Goal: Information Seeking & Learning: Learn about a topic

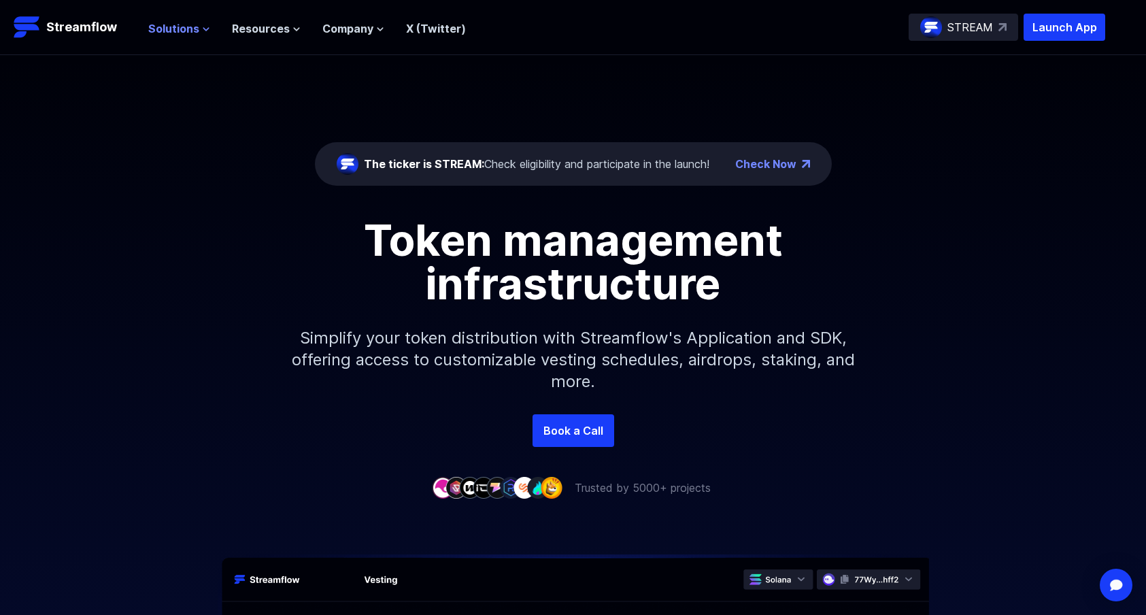
click at [199, 29] on button "Solutions" at bounding box center [179, 28] width 62 height 16
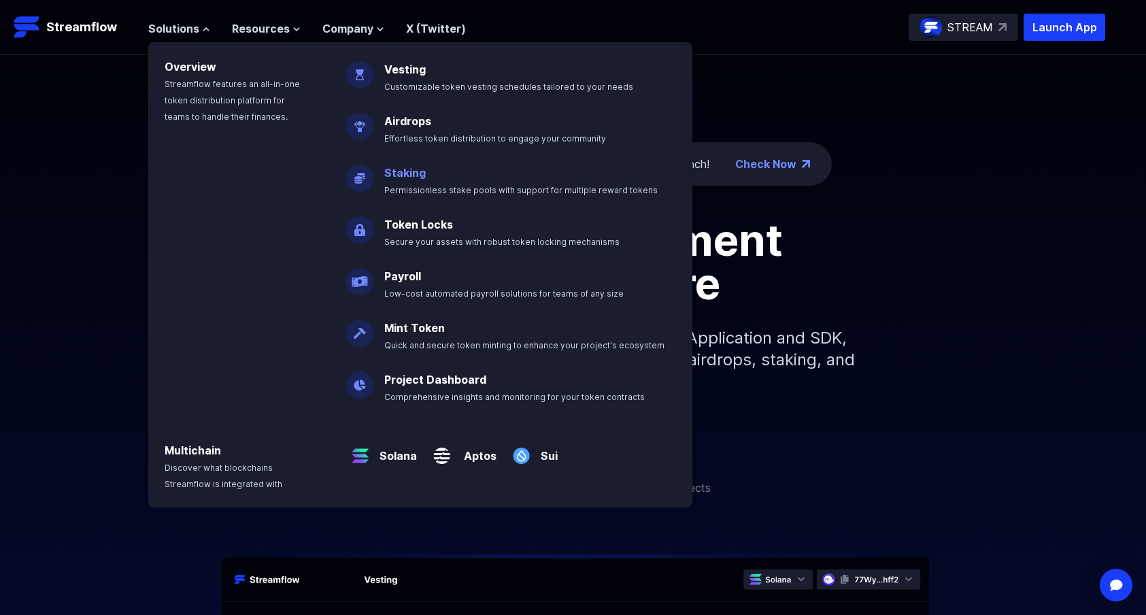
click at [458, 174] on p "Staking Permissionless stake pools with support for multiple reward tokens" at bounding box center [530, 176] width 309 height 44
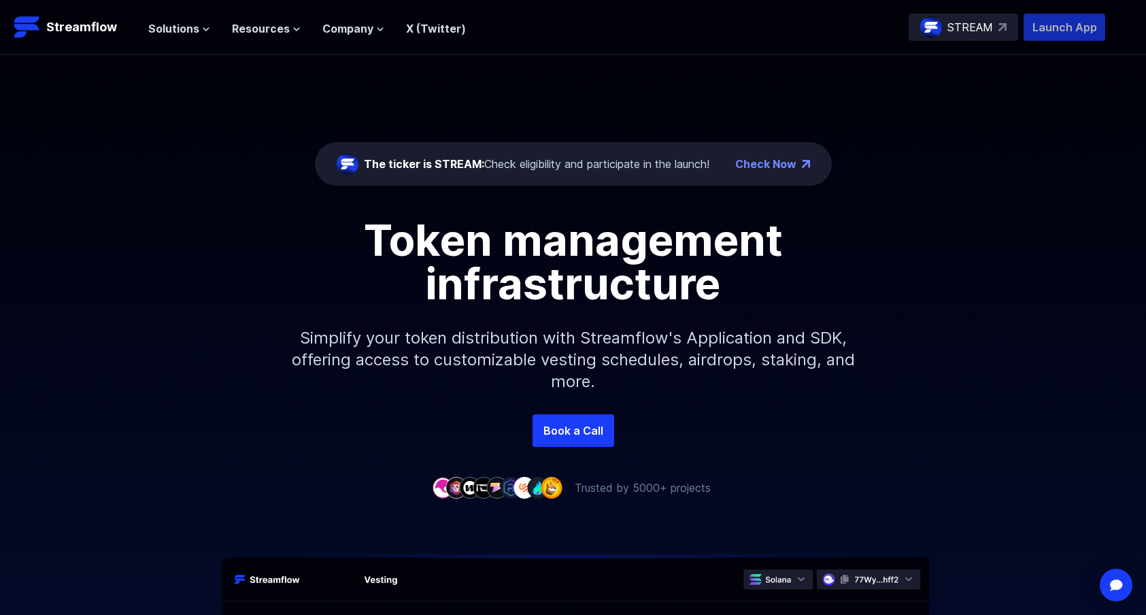
click at [1067, 27] on p "Launch App" at bounding box center [1064, 27] width 82 height 27
click at [202, 29] on icon at bounding box center [206, 29] width 8 height 8
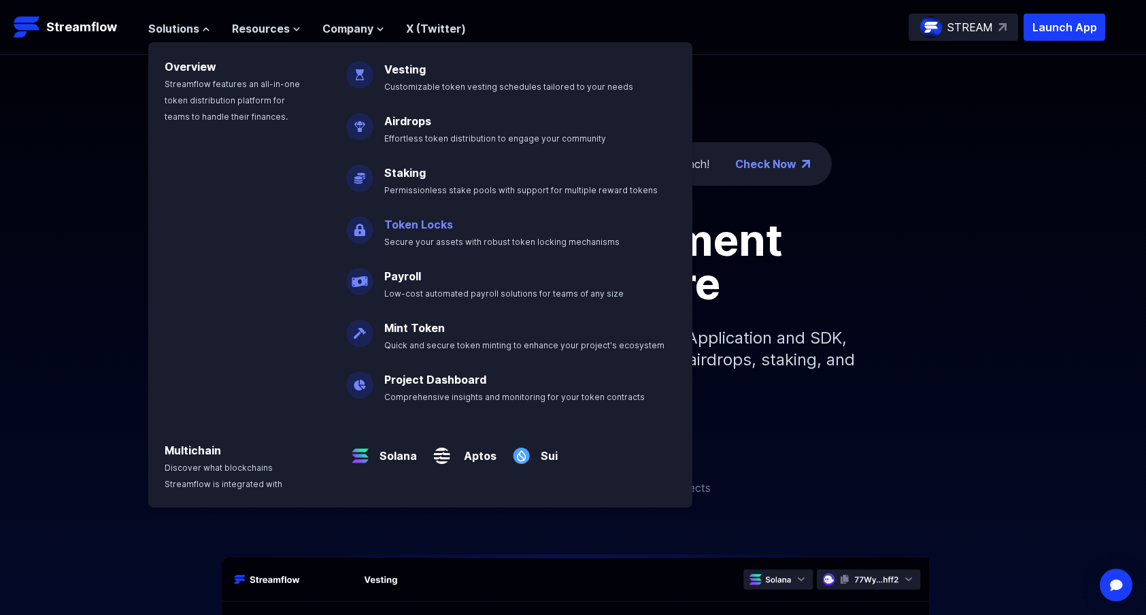
click at [427, 224] on link "Token Locks" at bounding box center [418, 225] width 69 height 14
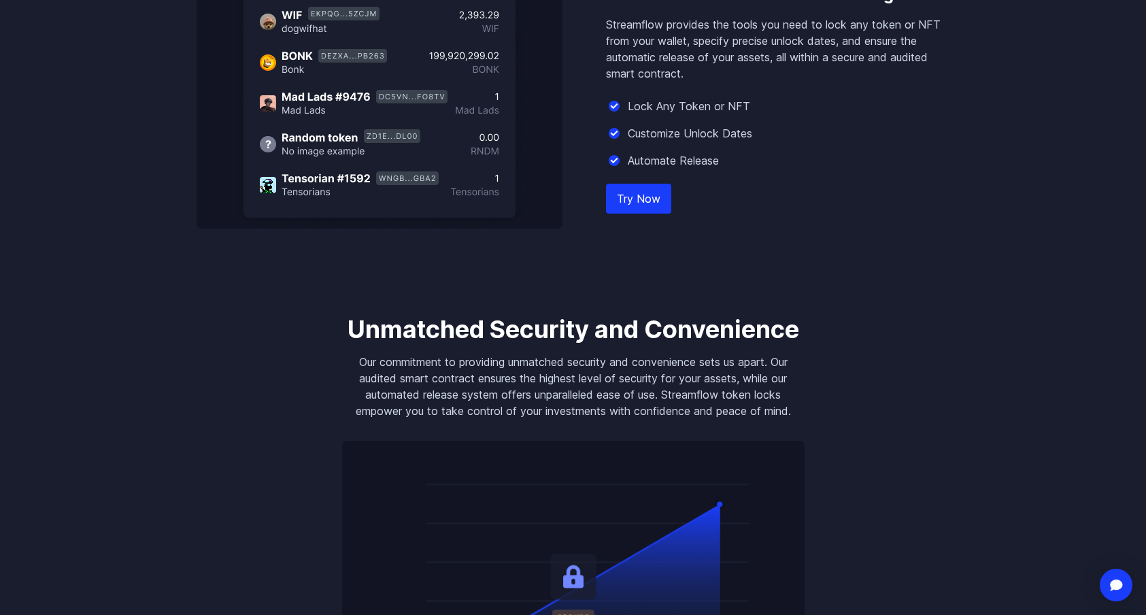
scroll to position [1197, 0]
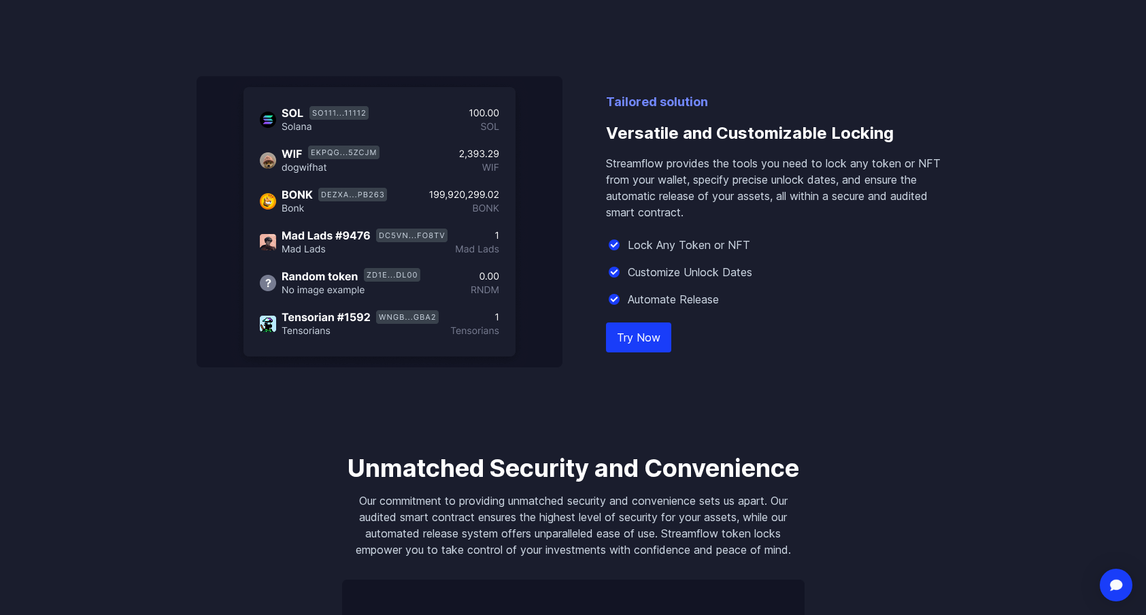
click at [628, 335] on link "Try Now" at bounding box center [638, 337] width 65 height 30
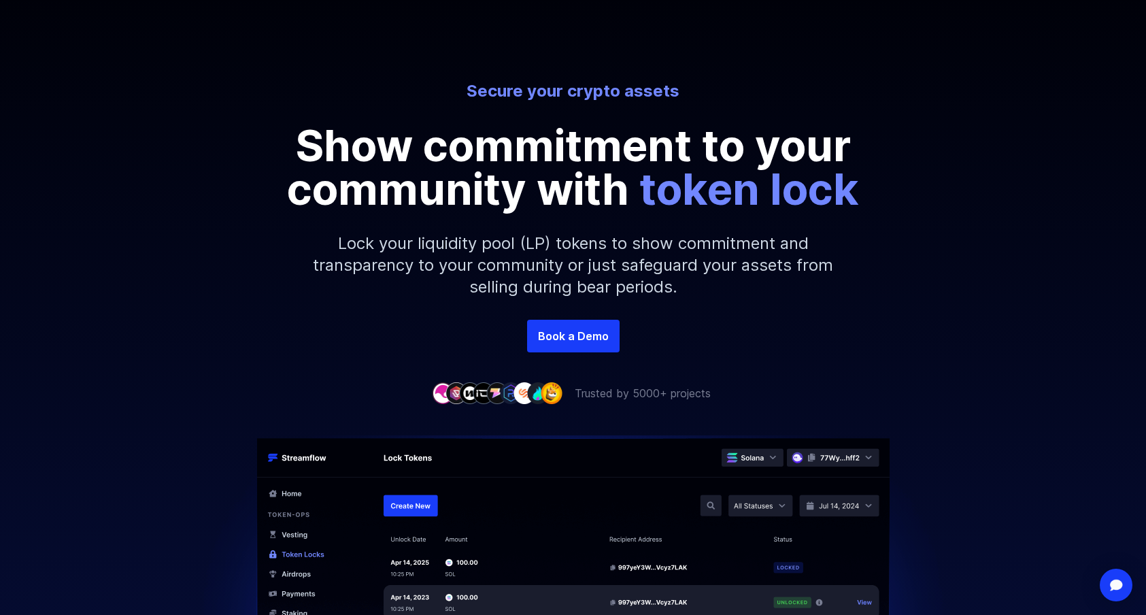
scroll to position [0, 0]
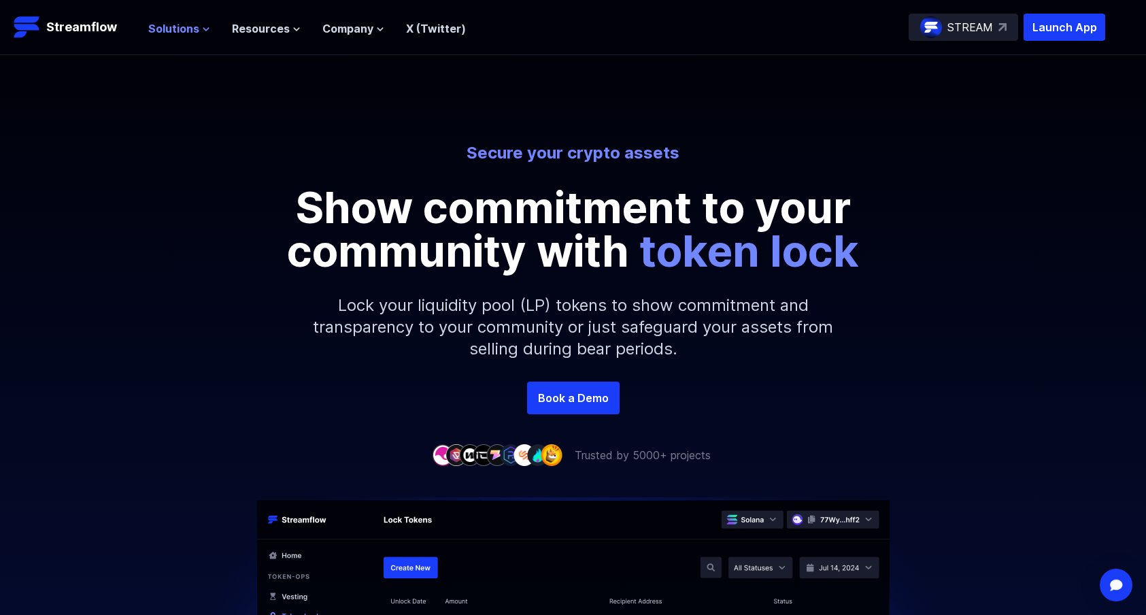
click at [184, 27] on span "Solutions" at bounding box center [173, 28] width 51 height 16
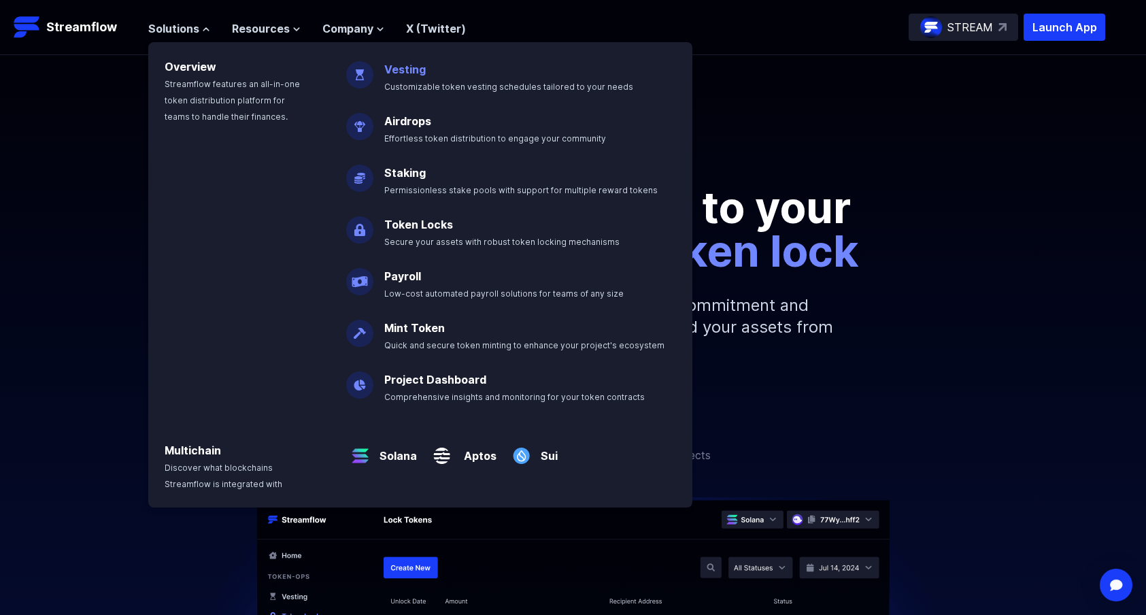
click at [429, 75] on p "Vesting Customizable token vesting schedules tailored to your needs" at bounding box center [518, 72] width 284 height 44
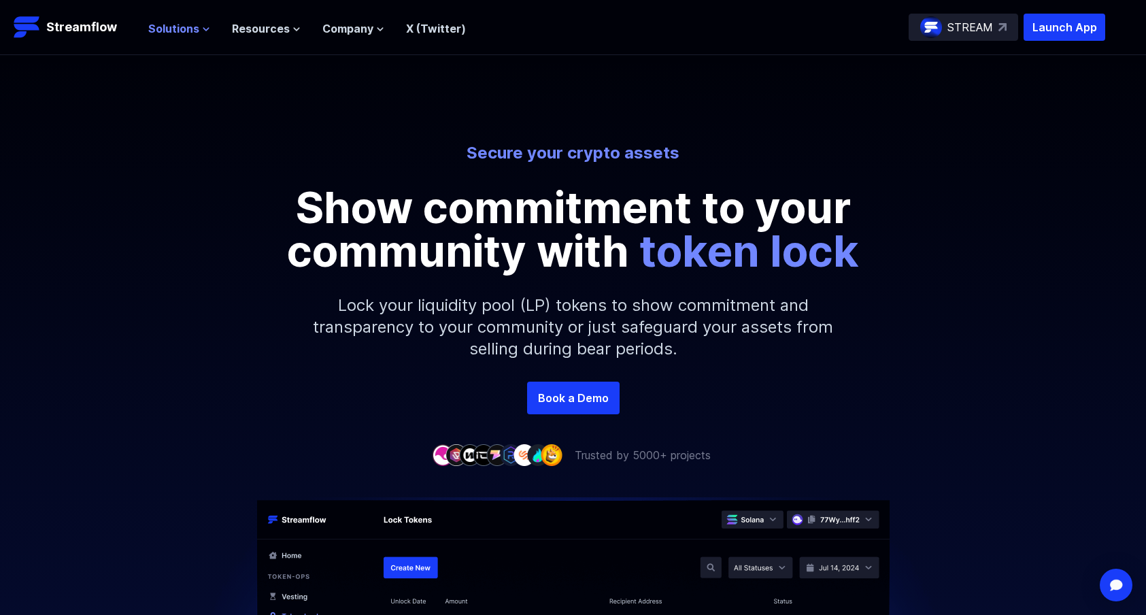
click at [184, 30] on span "Solutions" at bounding box center [173, 28] width 51 height 16
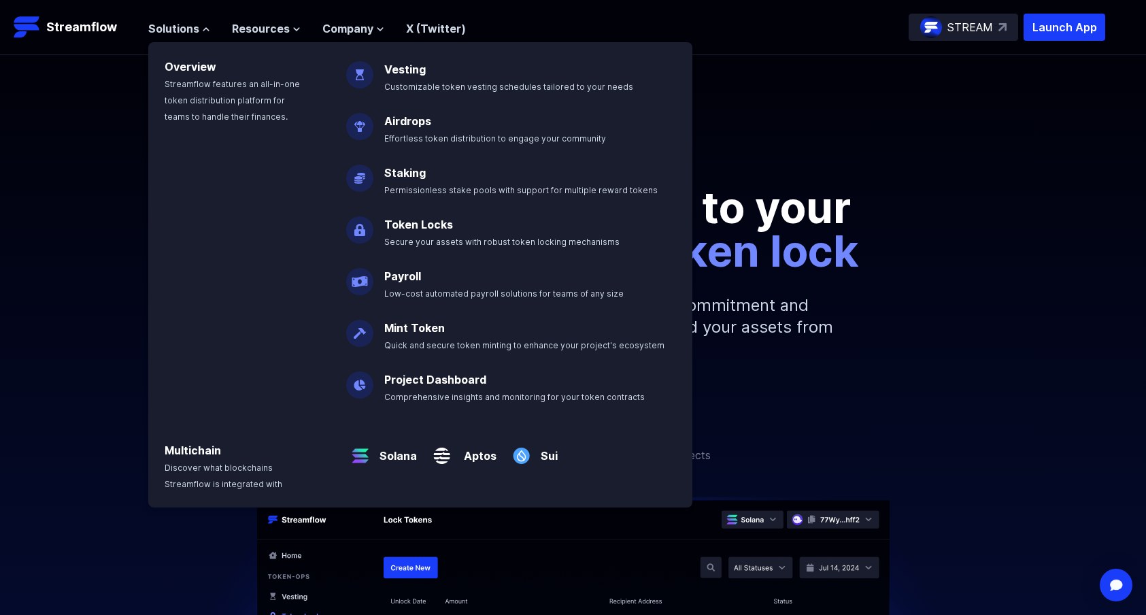
click at [371, 67] on img at bounding box center [359, 69] width 27 height 38
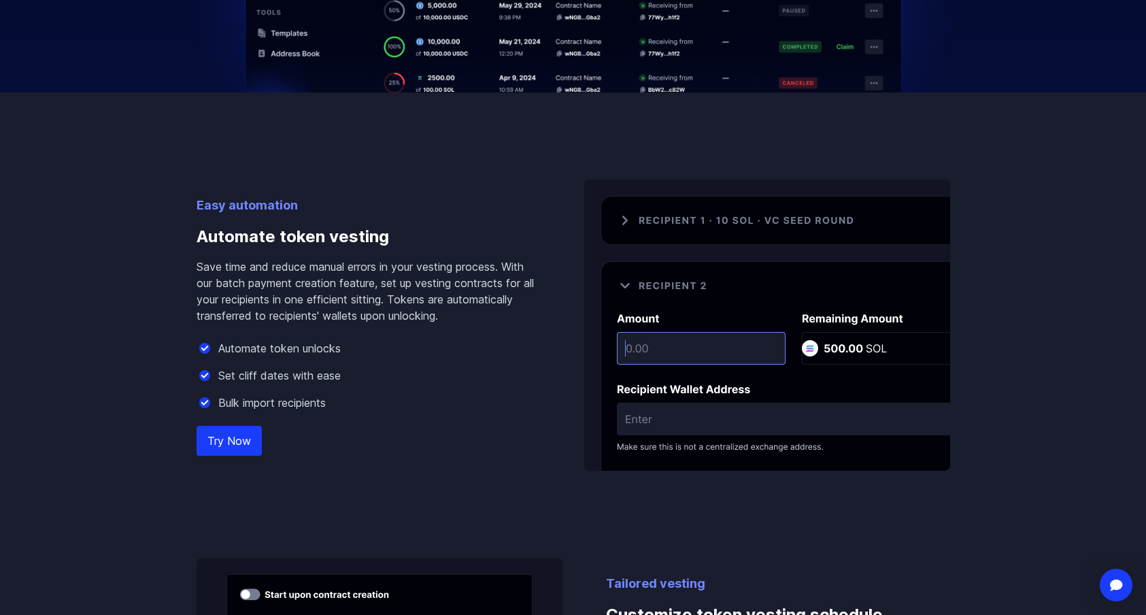
scroll to position [813, 0]
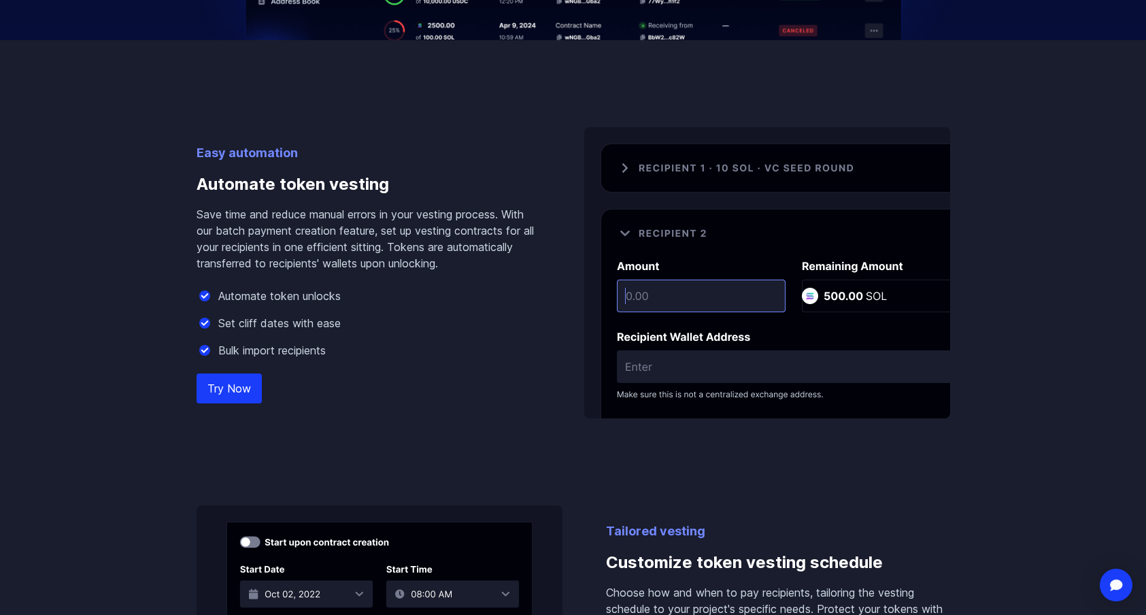
click at [643, 297] on img at bounding box center [767, 272] width 366 height 291
click at [254, 387] on link "Try Now" at bounding box center [228, 388] width 65 height 30
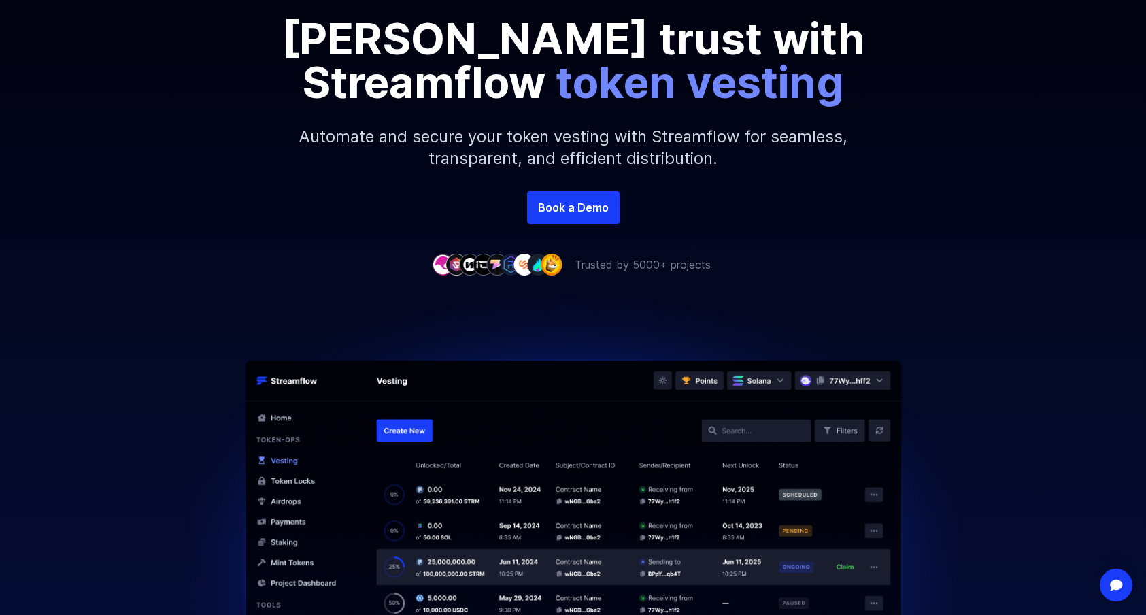
scroll to position [0, 0]
